Goal: Transaction & Acquisition: Purchase product/service

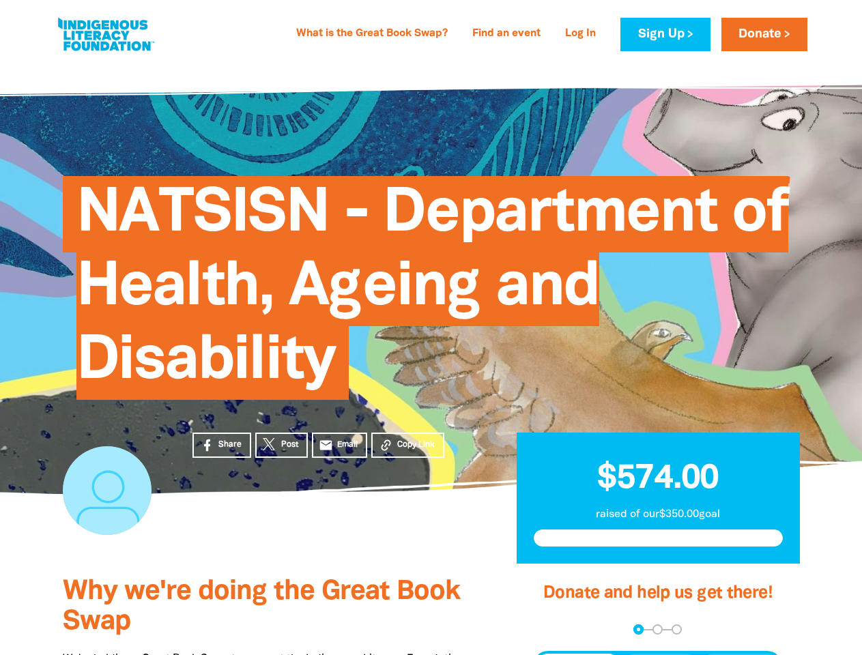
click at [431, 328] on span "NATSISN - Department of Health, Ageing and Disability" at bounding box center [432, 293] width 712 height 214
click at [408, 445] on span "Copy Link" at bounding box center [416, 445] width 38 height 12
click at [552, 630] on div "arrow_back Back Step 1 Step 2 Step 3" at bounding box center [657, 630] width 249 height 10
click at [638, 630] on div "Navigate to step 1 of 3 to enter your donation amount" at bounding box center [638, 629] width 3 height 3
click at [578, 655] on span "Donation frequency" at bounding box center [578, 666] width 85 height 25
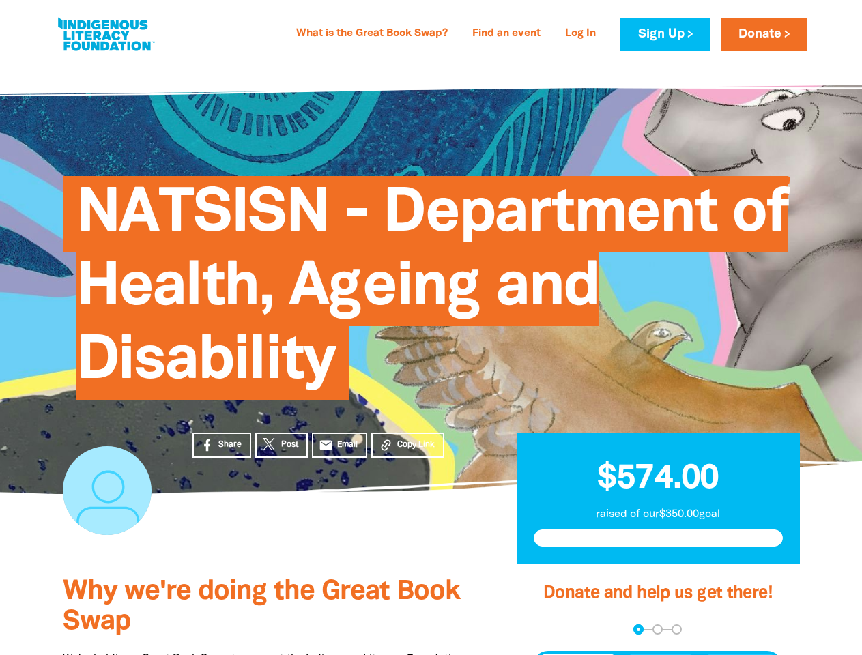
click at [661, 655] on button "Weekly" at bounding box center [660, 666] width 75 height 25
click at [740, 655] on button "Monthly" at bounding box center [740, 666] width 79 height 25
